Goal: Task Accomplishment & Management: Complete application form

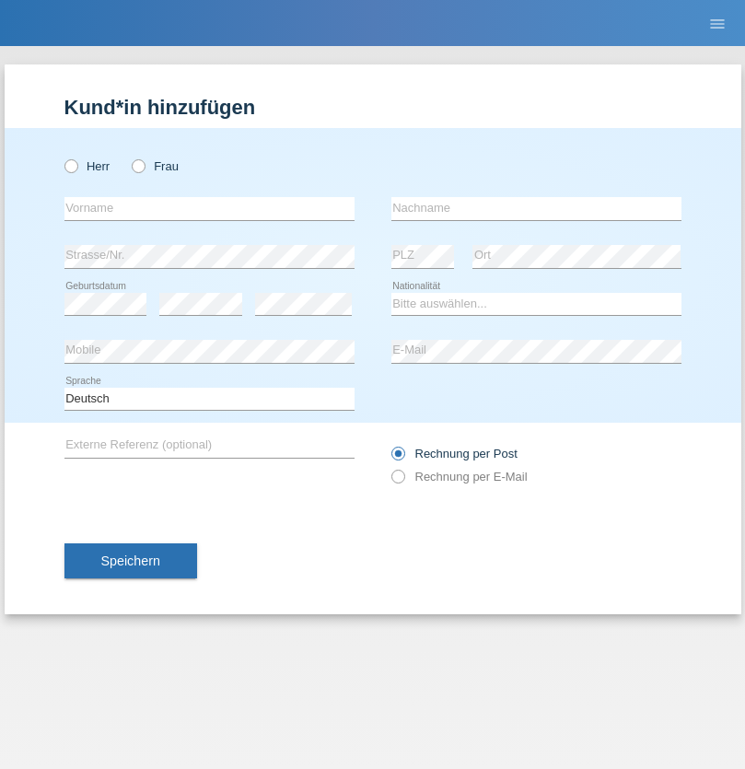
radio input "true"
click at [209, 208] on input "text" at bounding box center [209, 208] width 290 height 23
type input "Susana"
click at [536, 208] on input "text" at bounding box center [536, 208] width 290 height 23
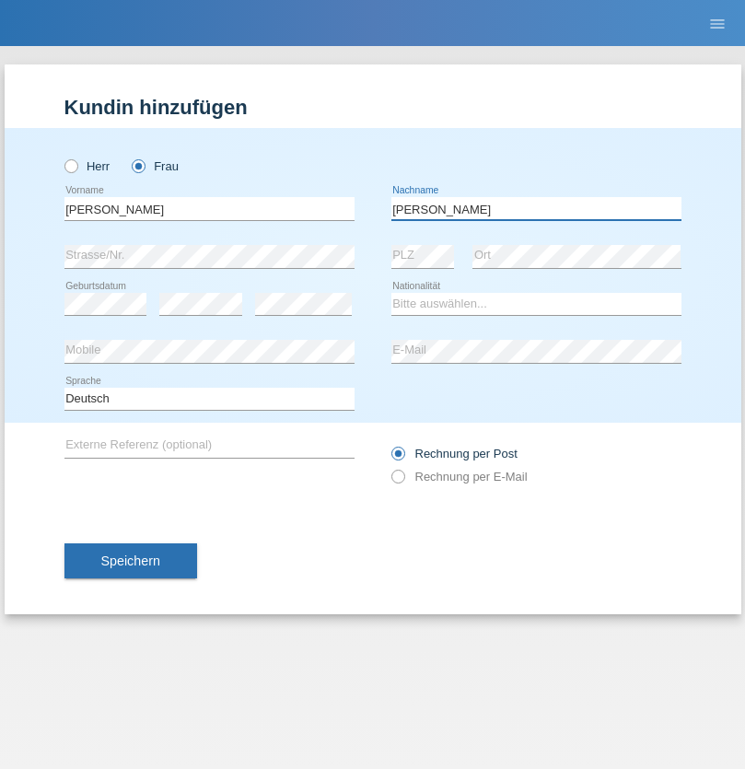
type input "Pimentel"
select select "PT"
select select "C"
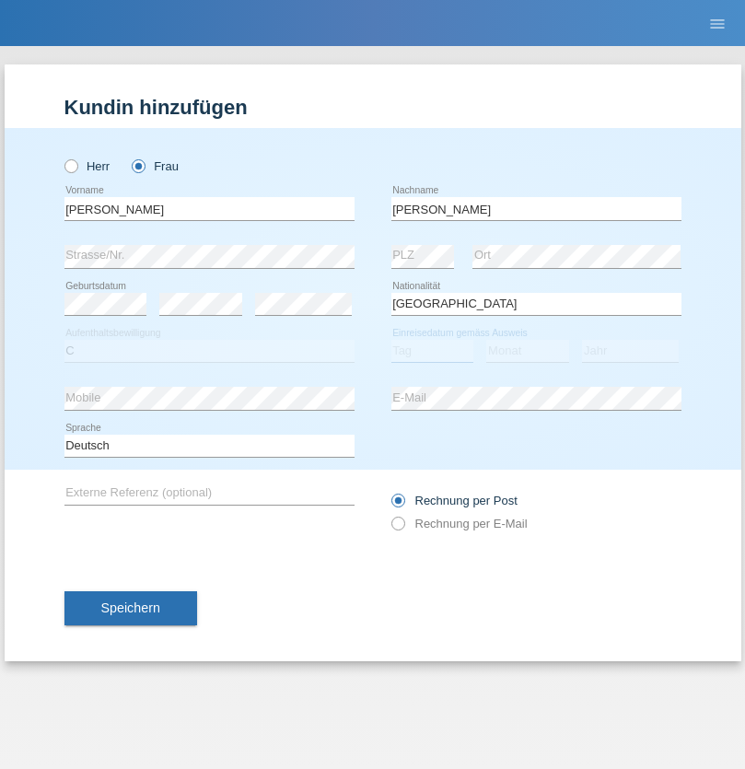
select select "31"
select select "12"
select select "2021"
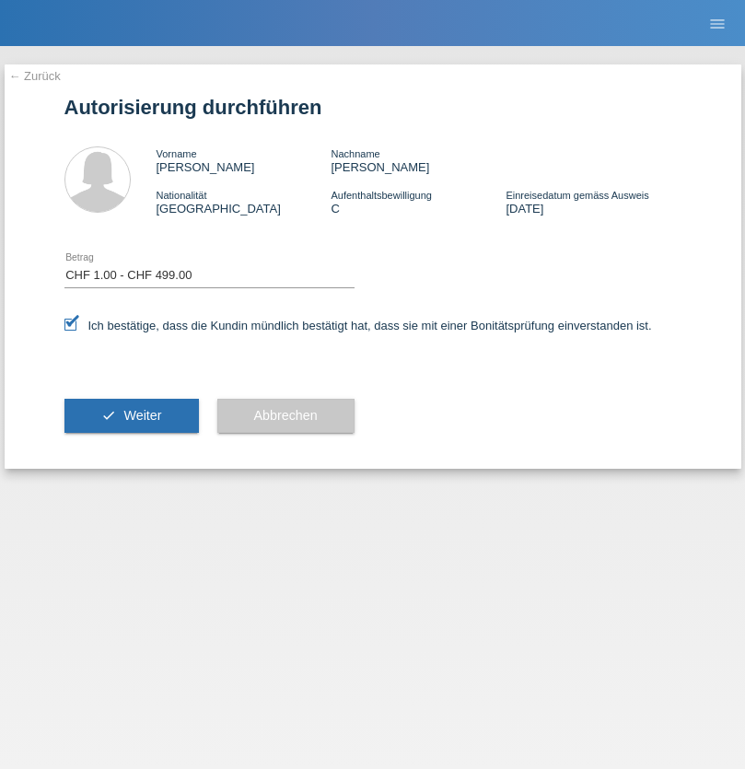
select select "1"
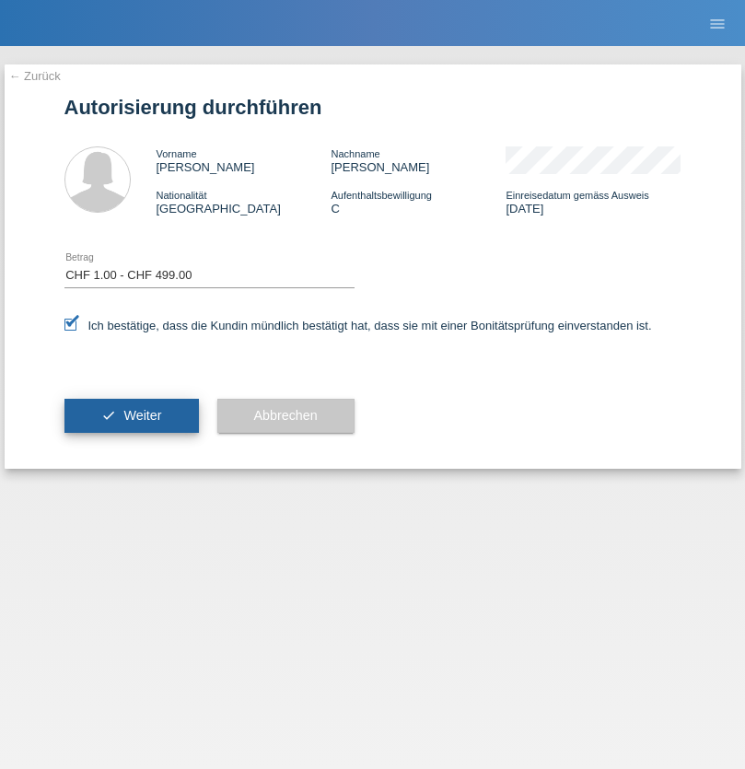
click at [131, 415] on span "Weiter" at bounding box center [142, 415] width 38 height 15
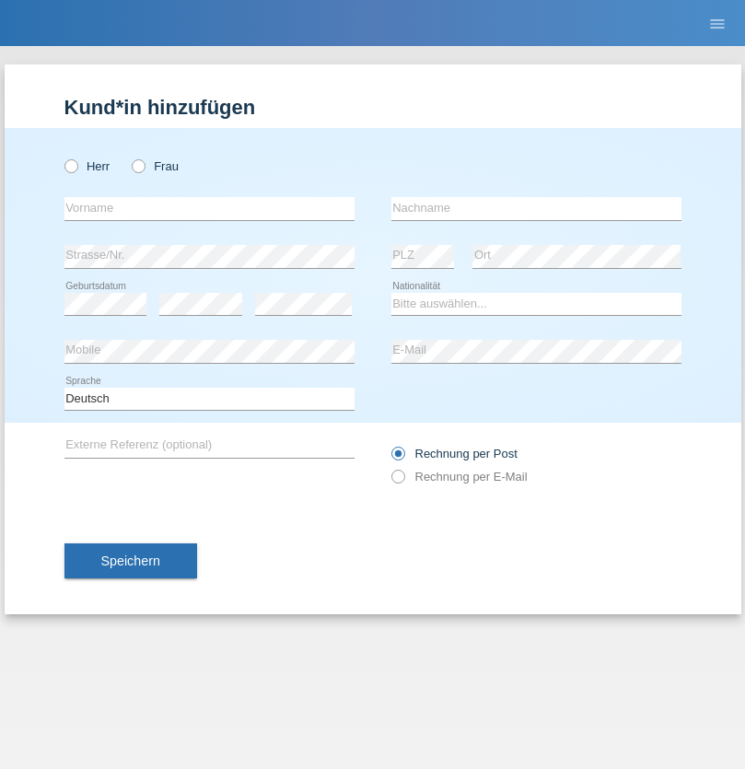
radio input "true"
click at [209, 208] on input "text" at bounding box center [209, 208] width 290 height 23
type input "Rafaela"
click at [536, 208] on input "text" at bounding box center [536, 208] width 290 height 23
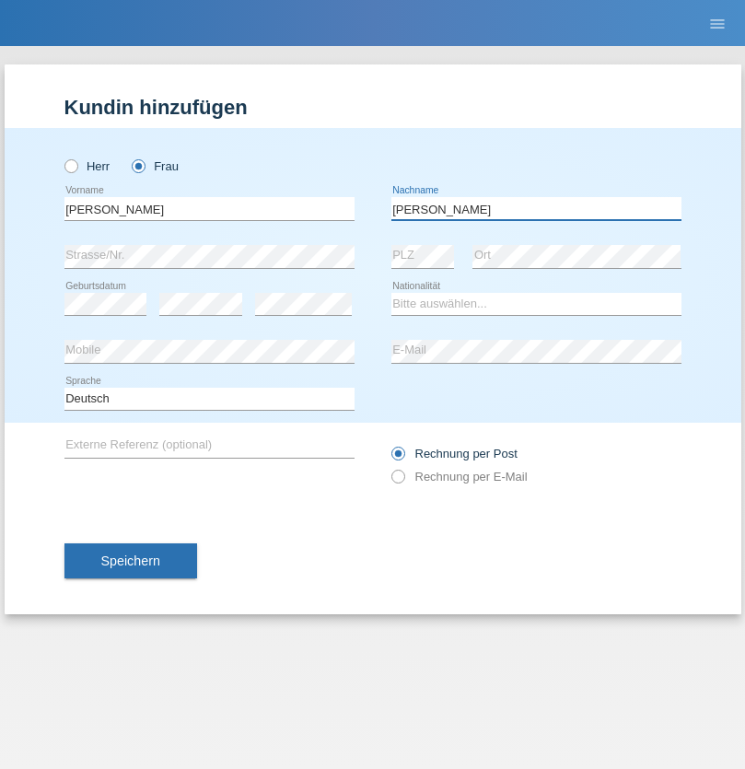
type input "[PERSON_NAME]"
select select "CH"
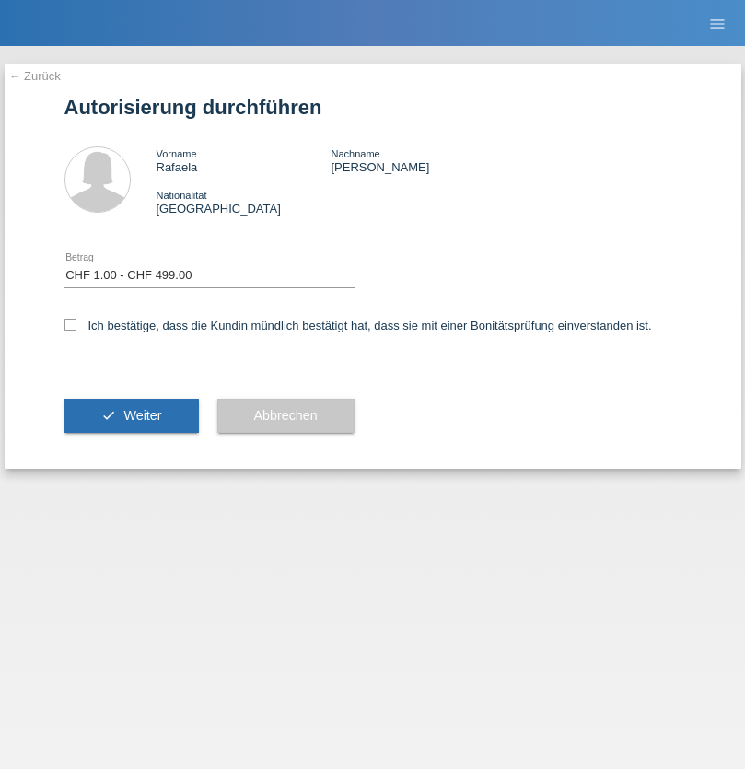
select select "1"
checkbox input "true"
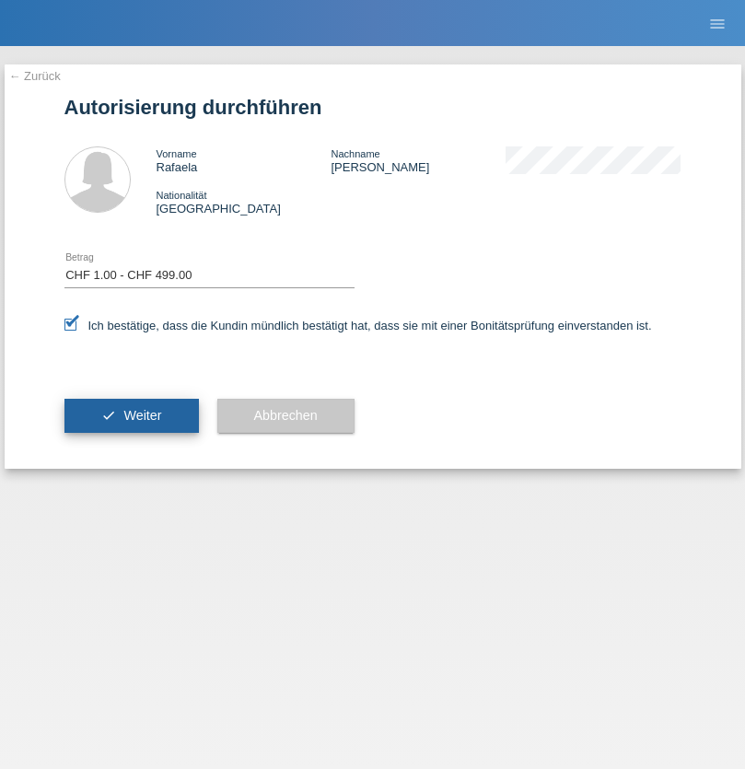
click at [131, 415] on span "Weiter" at bounding box center [142, 415] width 38 height 15
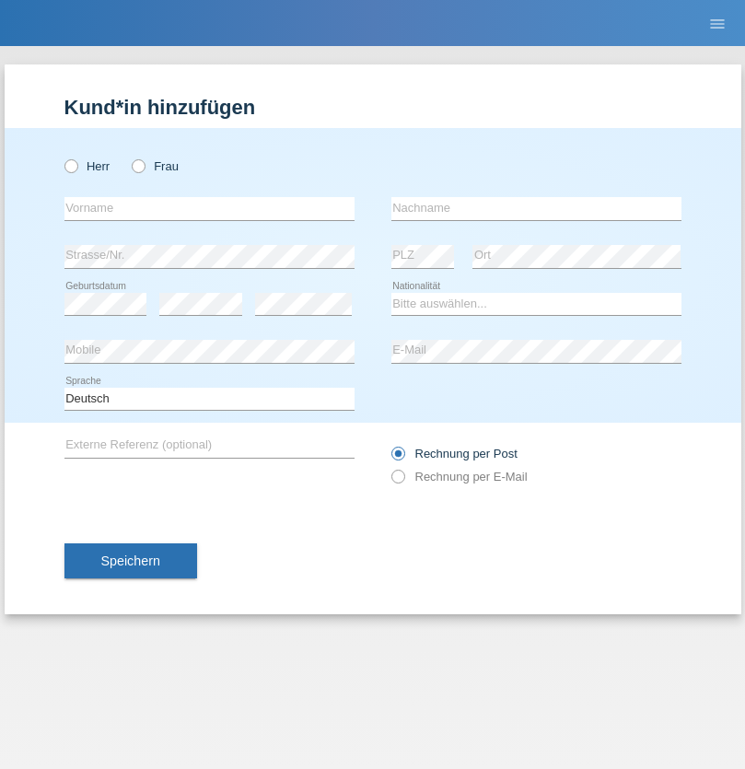
radio input "true"
click at [209, 208] on input "text" at bounding box center [209, 208] width 290 height 23
type input "Tatiana"
click at [536, 208] on input "text" at bounding box center [536, 208] width 290 height 23
type input "Derpich"
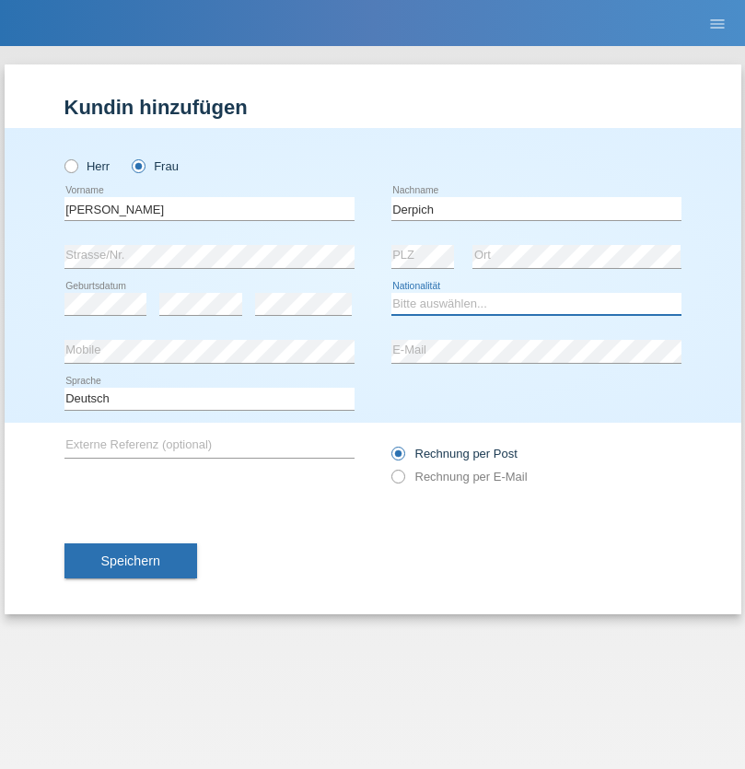
select select "CH"
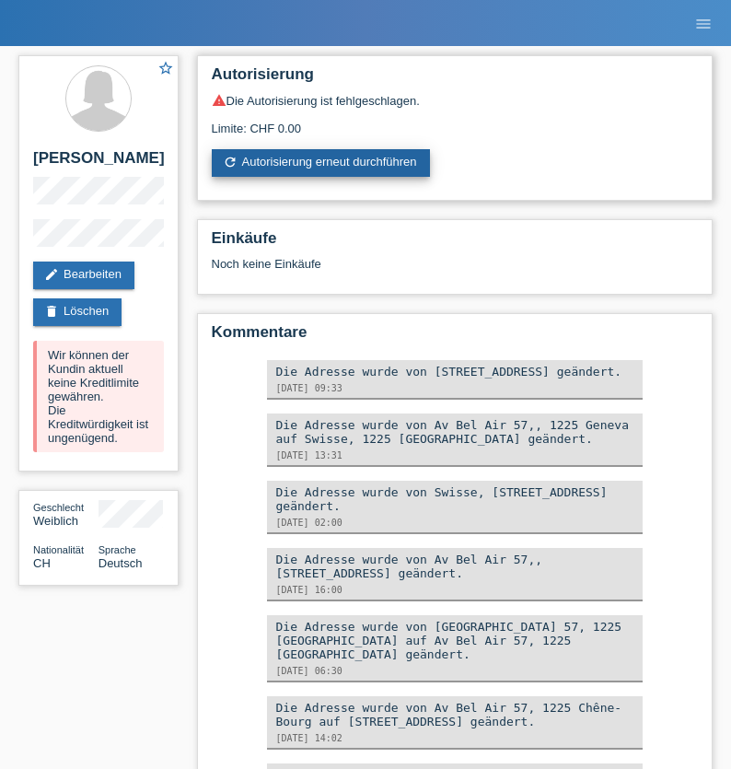
click at [321, 163] on link "refresh Autorisierung erneut durchführen" at bounding box center [321, 163] width 218 height 28
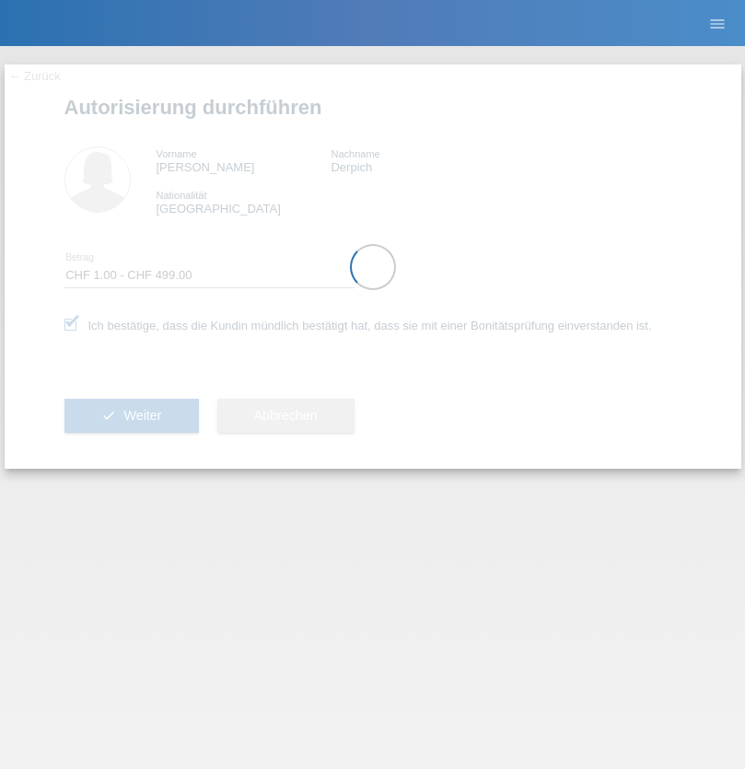
select select "1"
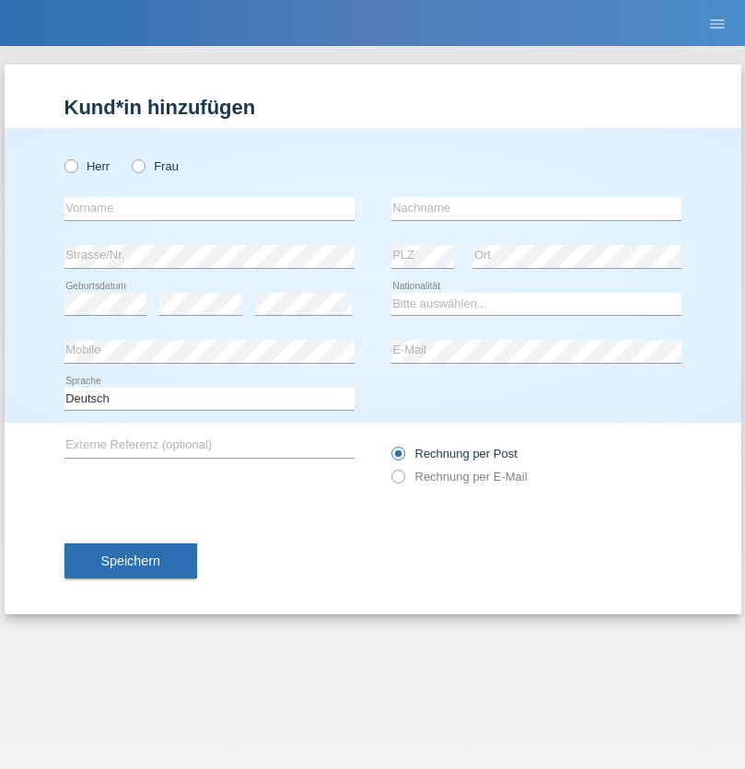
radio input "true"
click at [209, 208] on input "text" at bounding box center [209, 208] width 290 height 23
type input "Mathis"
click at [536, 208] on input "text" at bounding box center [536, 208] width 290 height 23
type input "Bucher"
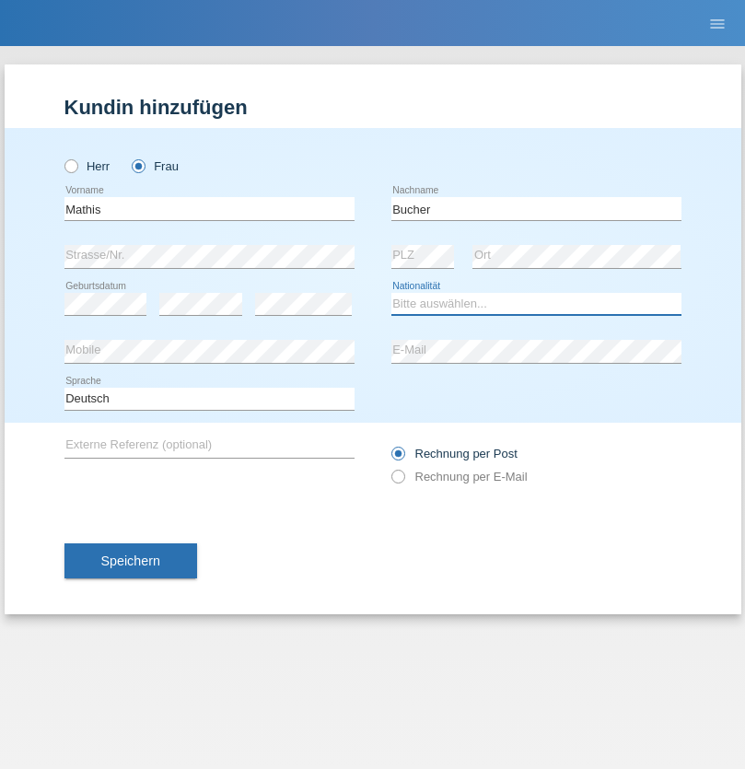
select select "CH"
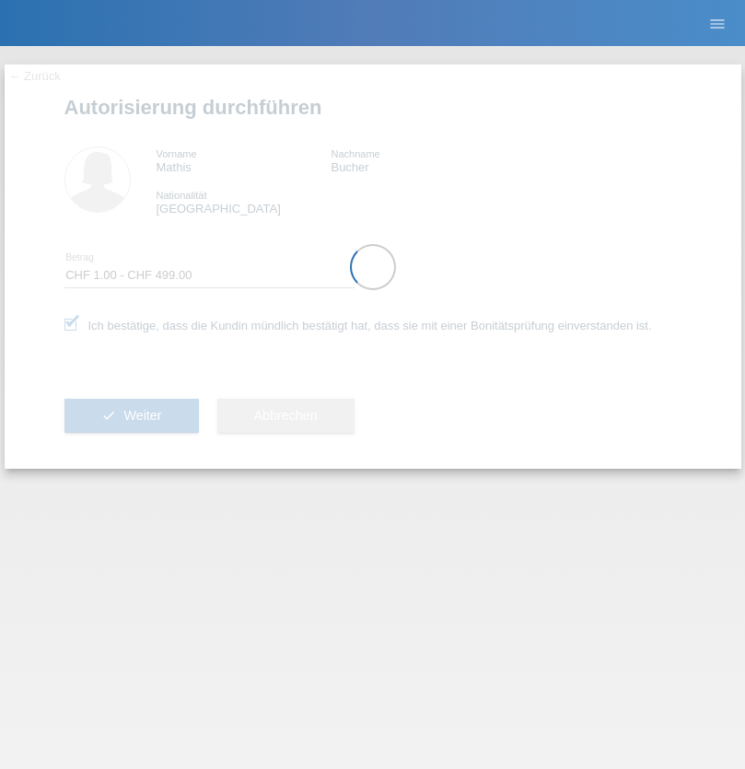
select select "1"
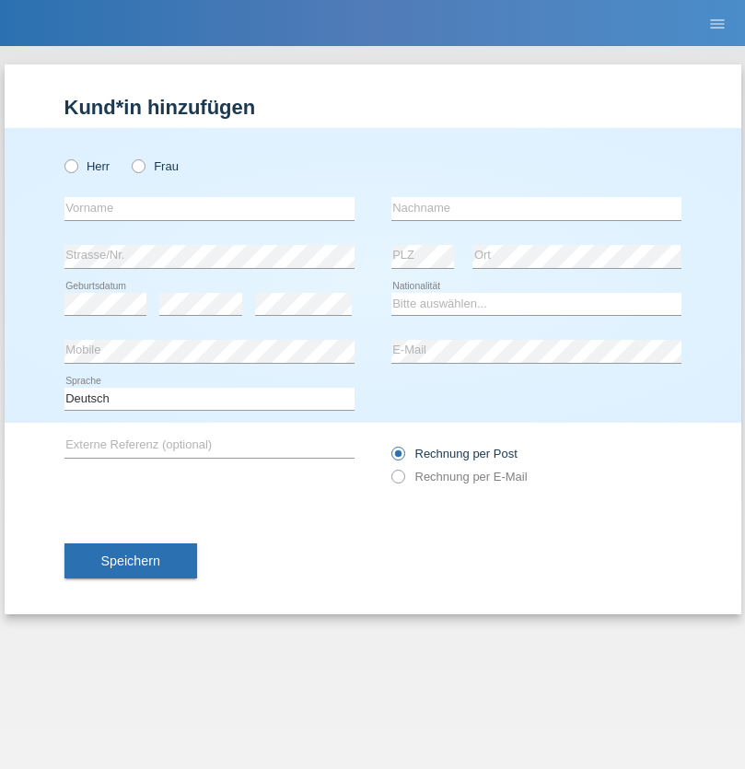
radio input "true"
click at [209, 208] on input "text" at bounding box center [209, 208] width 290 height 23
type input "Brunnbauer"
click at [536, 208] on input "text" at bounding box center [536, 208] width 290 height 23
type input "QUIRIN"
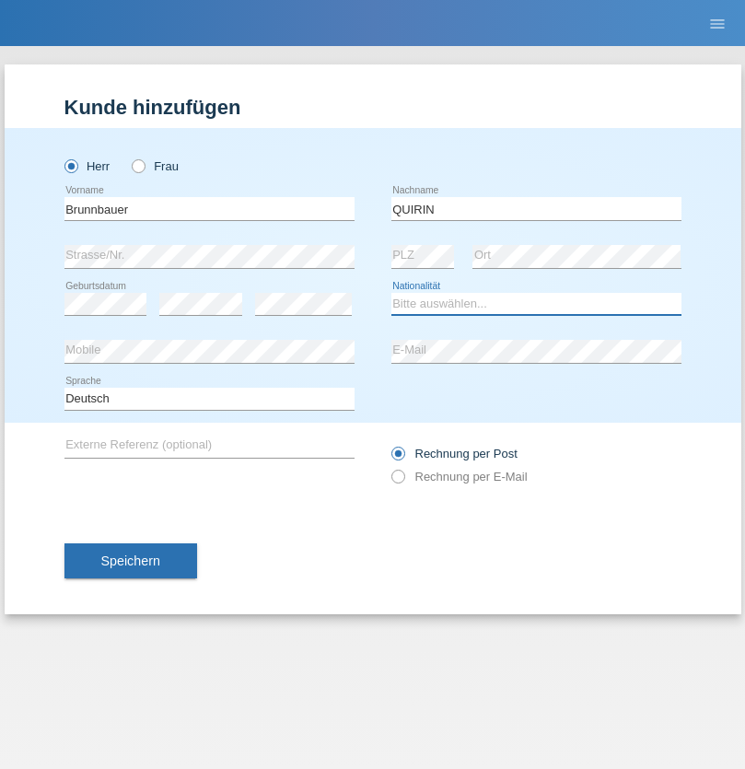
select select "HU"
select select "C"
select select "04"
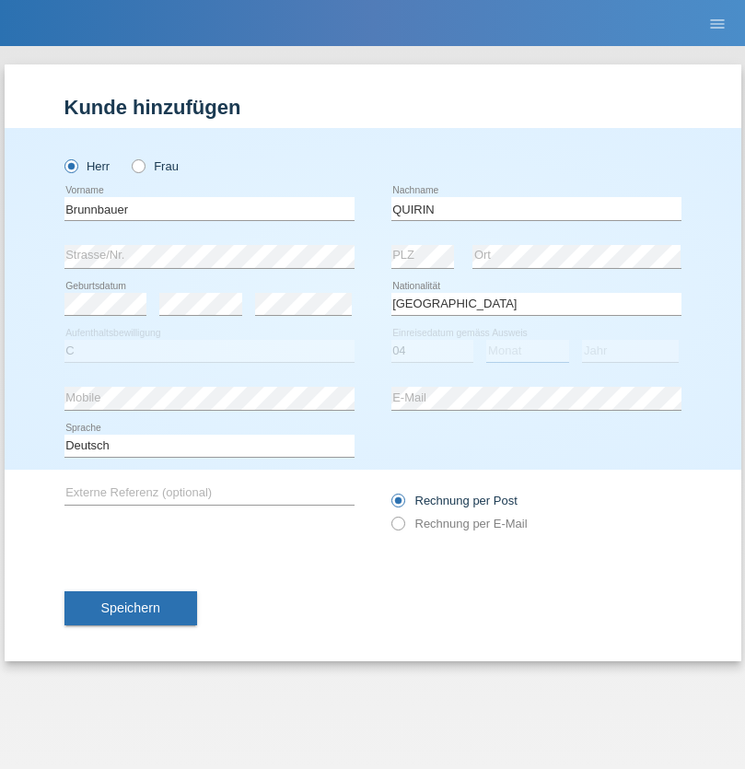
select select "03"
select select "2014"
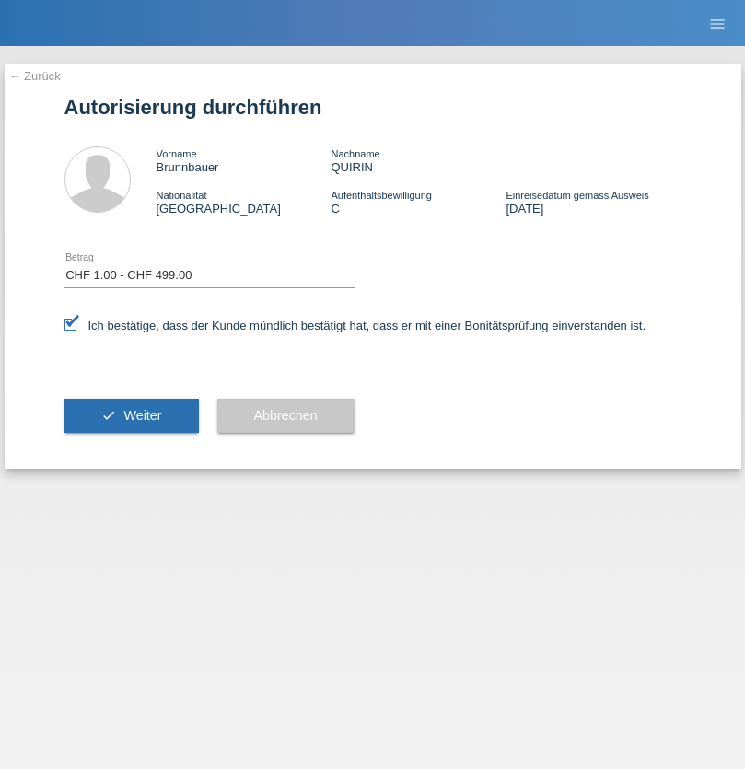
select select "1"
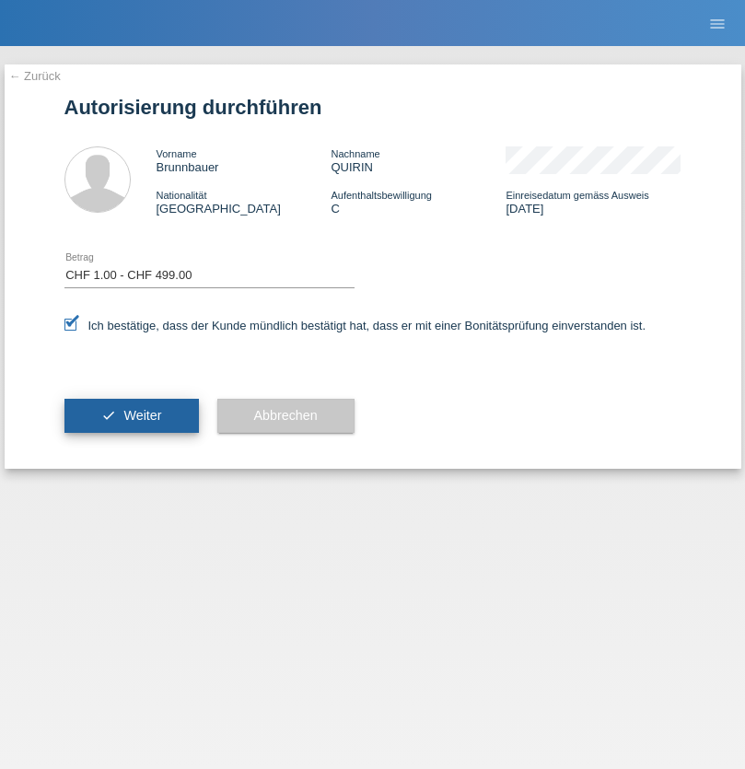
click at [131, 415] on span "Weiter" at bounding box center [142, 415] width 38 height 15
